Goal: Find specific page/section: Find specific page/section

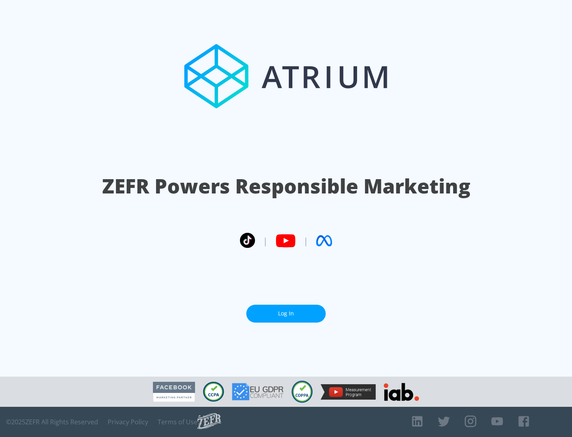
click at [286, 313] on link "Log In" at bounding box center [285, 314] width 79 height 18
